Goal: Navigation & Orientation: Understand site structure

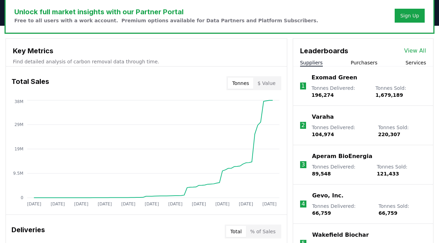
scroll to position [218, 0]
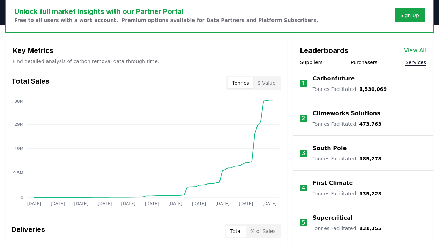
click at [414, 63] on button "Services" at bounding box center [415, 62] width 21 height 7
click at [358, 59] on button "Purchasers" at bounding box center [363, 62] width 27 height 7
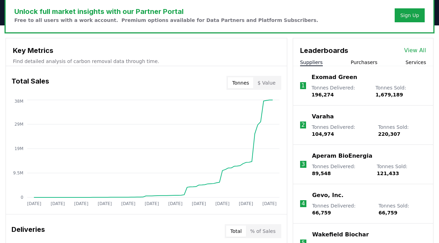
click at [309, 62] on button "Suppliers" at bounding box center [311, 62] width 23 height 7
click at [412, 63] on button "Services" at bounding box center [415, 62] width 21 height 7
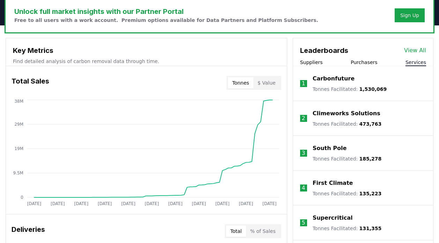
click at [311, 65] on button "Suppliers" at bounding box center [311, 62] width 23 height 7
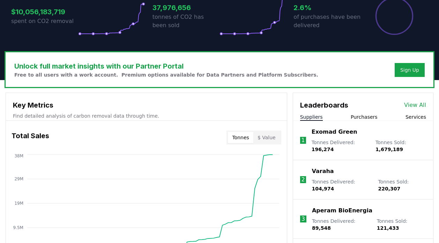
scroll to position [131, 0]
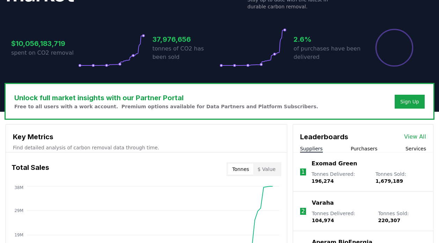
click at [420, 148] on button "Services" at bounding box center [415, 148] width 21 height 7
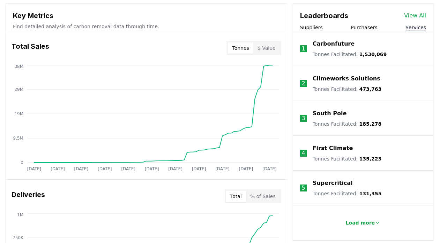
scroll to position [254, 0]
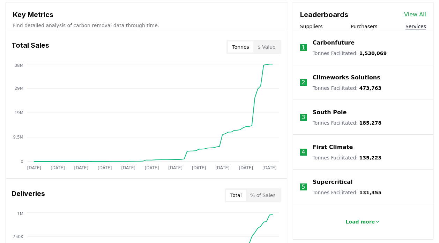
click at [311, 26] on button "Suppliers" at bounding box center [311, 26] width 23 height 7
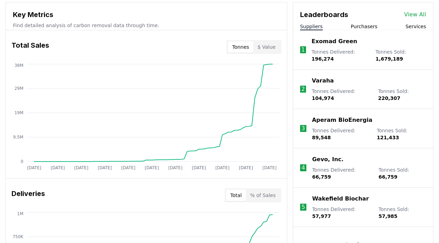
click at [357, 27] on button "Purchasers" at bounding box center [363, 26] width 27 height 7
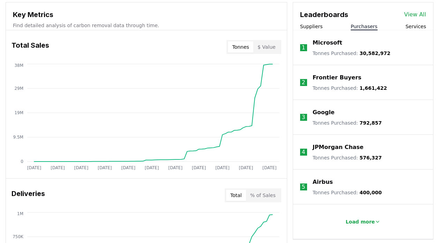
click at [409, 26] on button "Services" at bounding box center [415, 26] width 21 height 7
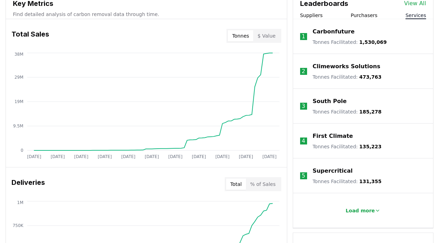
scroll to position [266, 0]
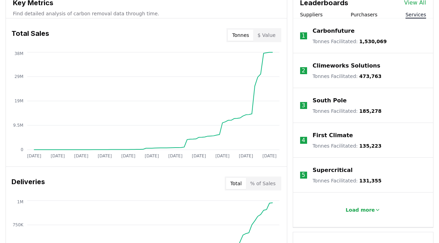
click at [311, 16] on button "Suppliers" at bounding box center [311, 14] width 23 height 7
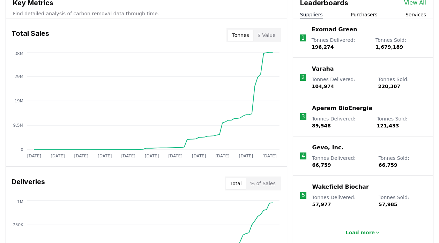
click at [357, 15] on button "Purchasers" at bounding box center [363, 14] width 27 height 7
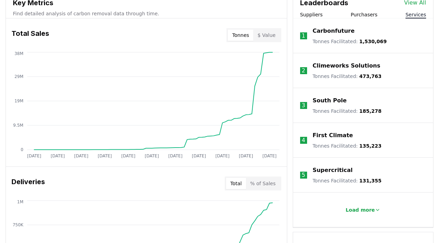
click at [414, 15] on button "Services" at bounding box center [415, 14] width 21 height 7
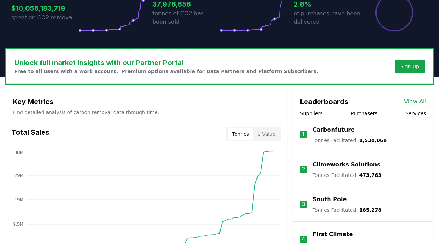
scroll to position [159, 0]
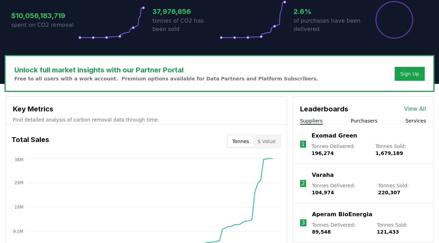
click at [311, 119] on button "Suppliers" at bounding box center [311, 120] width 23 height 7
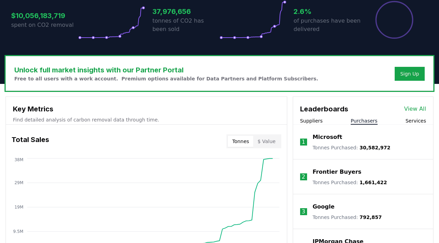
click at [360, 122] on button "Purchasers" at bounding box center [363, 120] width 27 height 7
click at [416, 122] on button "Services" at bounding box center [415, 120] width 21 height 7
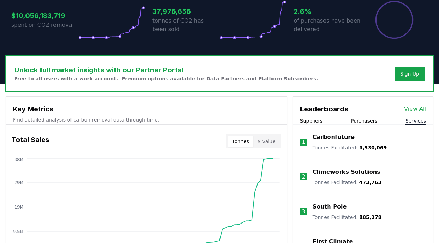
click at [370, 123] on button "Purchasers" at bounding box center [363, 120] width 27 height 7
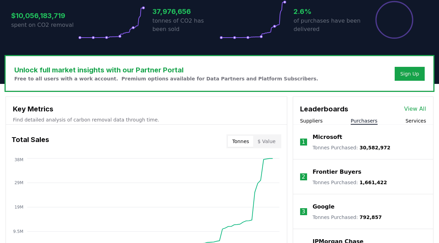
click at [315, 122] on button "Suppliers" at bounding box center [311, 120] width 23 height 7
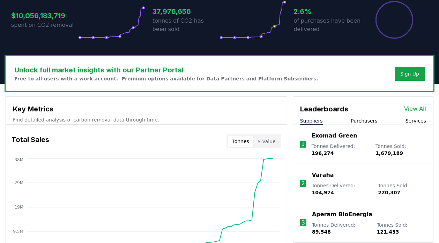
click at [357, 122] on button "Purchasers" at bounding box center [363, 120] width 27 height 7
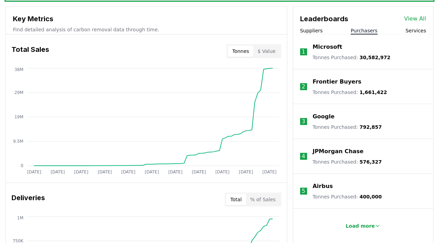
scroll to position [251, 0]
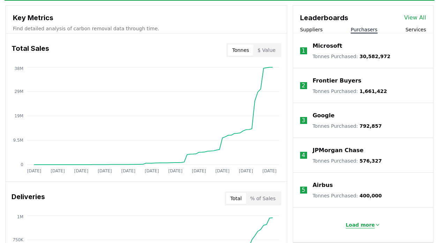
click at [364, 224] on p "Load more" at bounding box center [359, 225] width 29 height 7
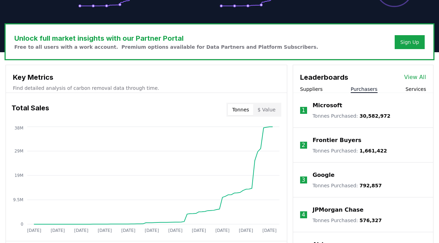
scroll to position [168, 0]
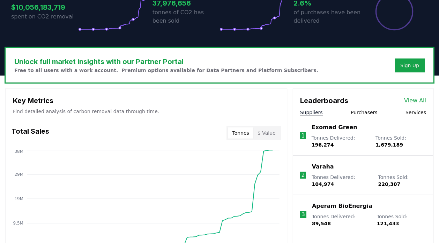
click at [308, 112] on button "Suppliers" at bounding box center [311, 112] width 23 height 7
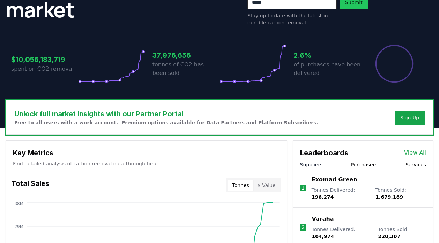
scroll to position [110, 0]
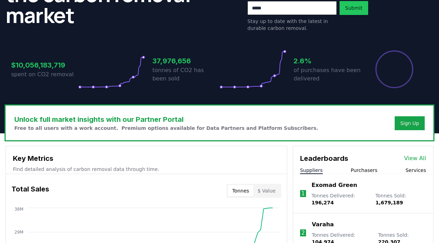
click at [413, 172] on button "Services" at bounding box center [415, 170] width 21 height 7
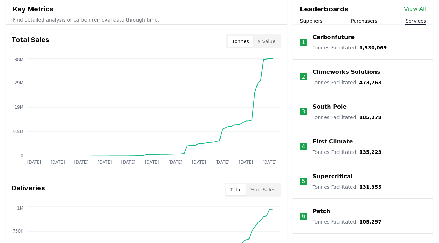
scroll to position [244, 0]
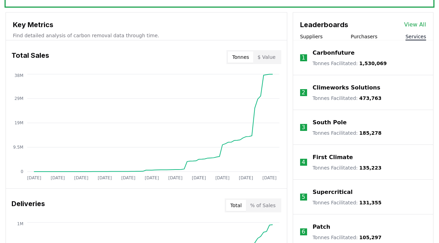
click at [316, 38] on button "Suppliers" at bounding box center [311, 36] width 23 height 7
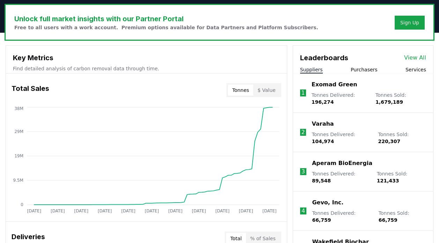
scroll to position [214, 0]
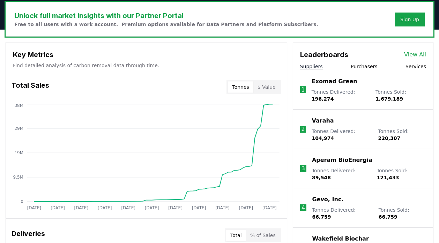
click at [268, 90] on button "$ Value" at bounding box center [266, 87] width 26 height 11
click at [245, 88] on button "Tonnes" at bounding box center [240, 87] width 25 height 11
click at [266, 87] on button "$ Value" at bounding box center [266, 87] width 26 height 11
click at [245, 87] on button "Tonnes" at bounding box center [240, 87] width 25 height 11
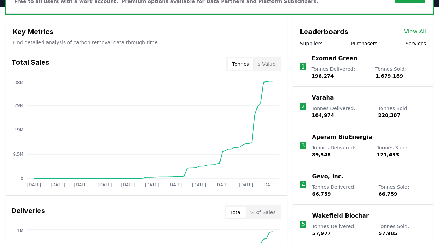
scroll to position [246, 0]
